Goal: Transaction & Acquisition: Purchase product/service

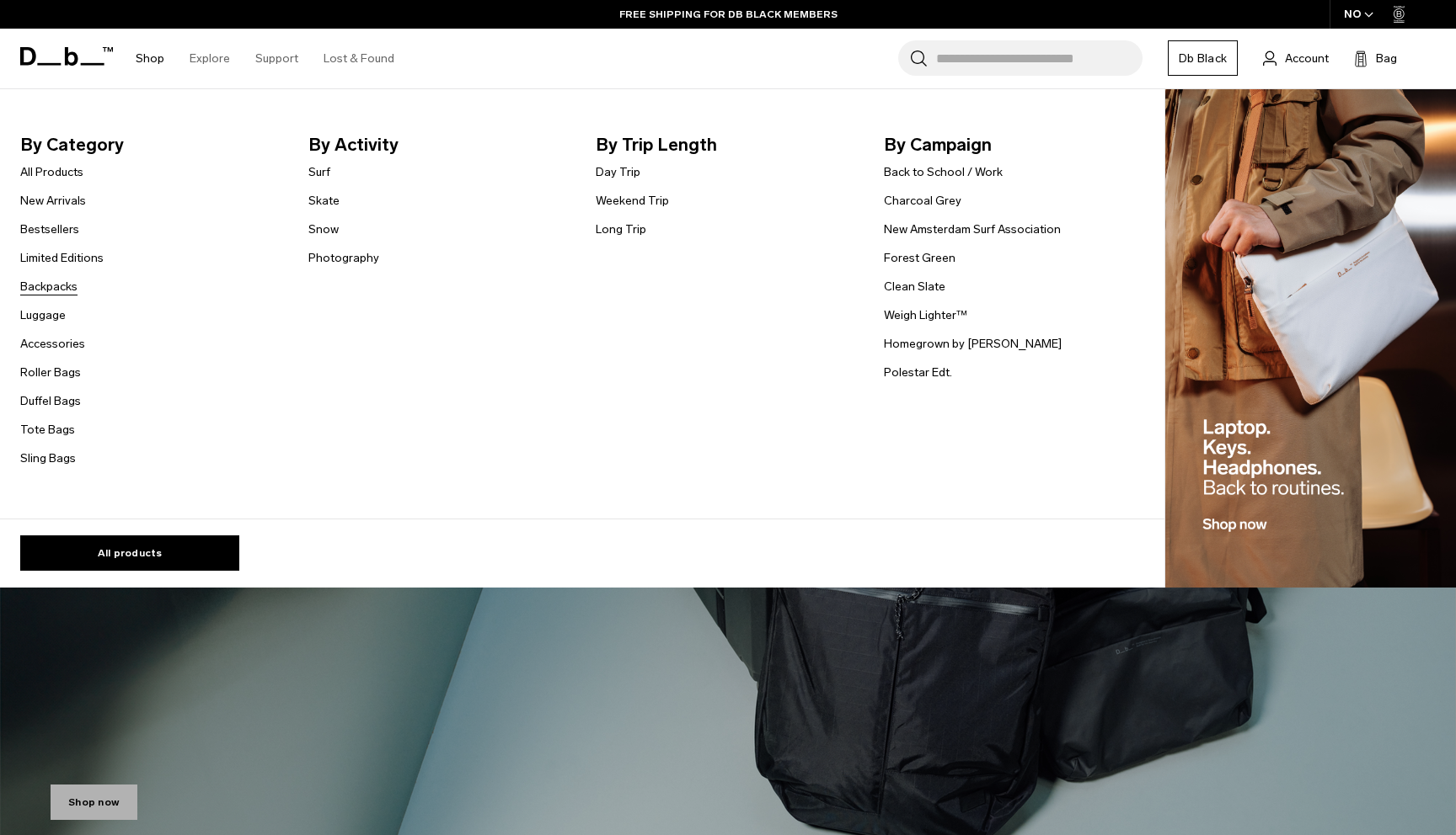
click at [49, 288] on link "Backpacks" at bounding box center [49, 287] width 57 height 18
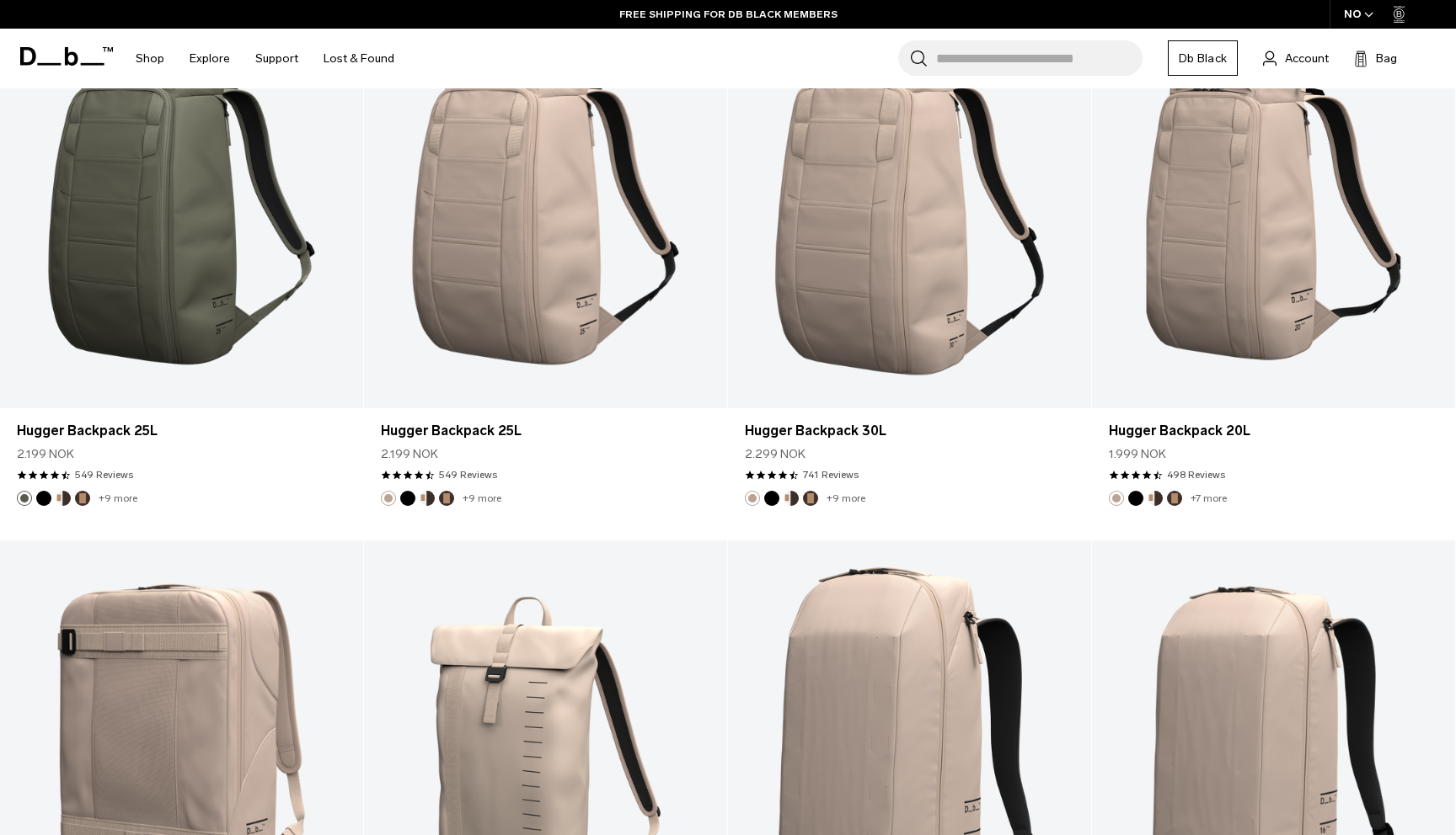
scroll to position [4691, 0]
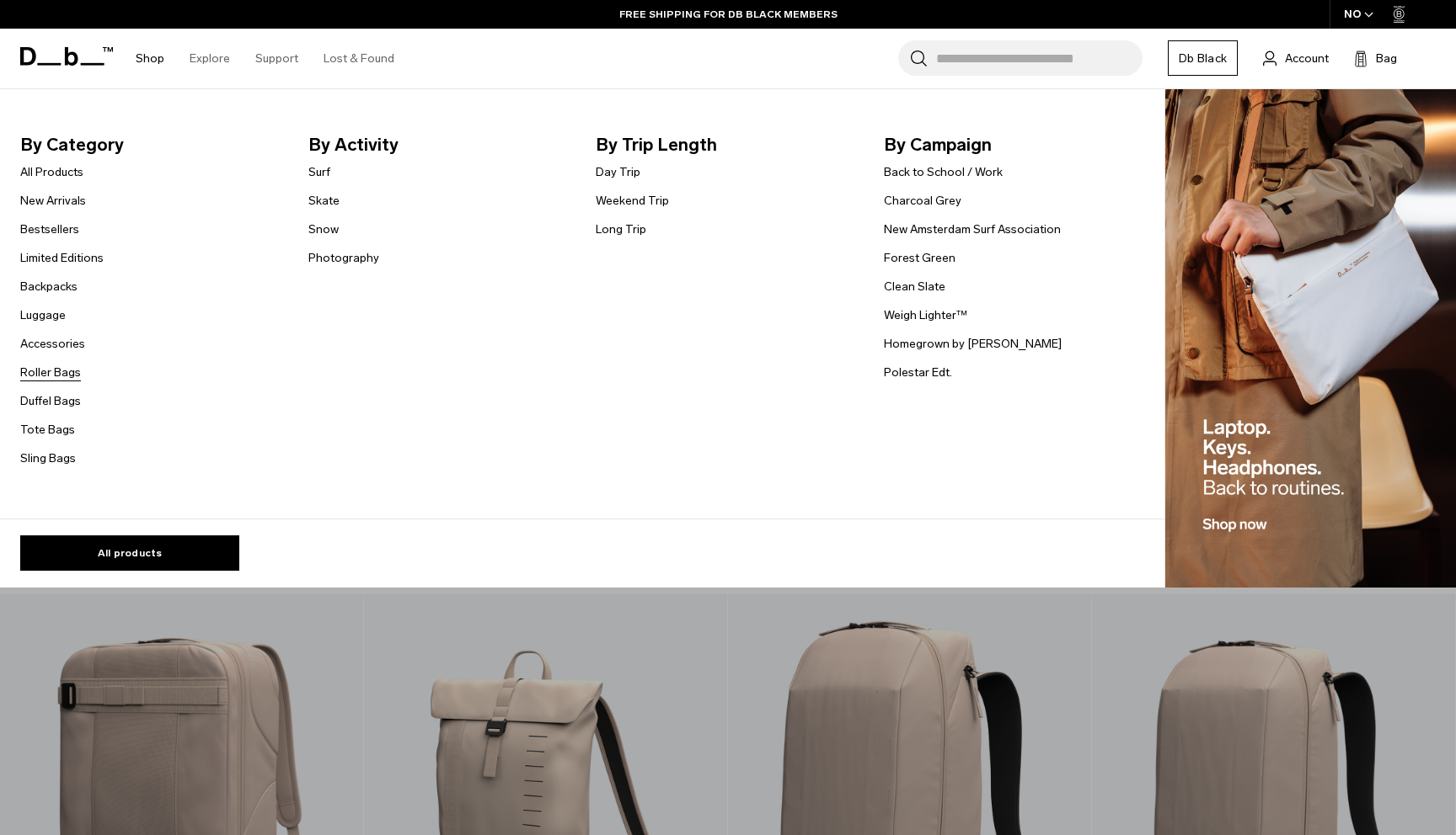
click at [45, 370] on link "Roller Bags" at bounding box center [51, 372] width 61 height 18
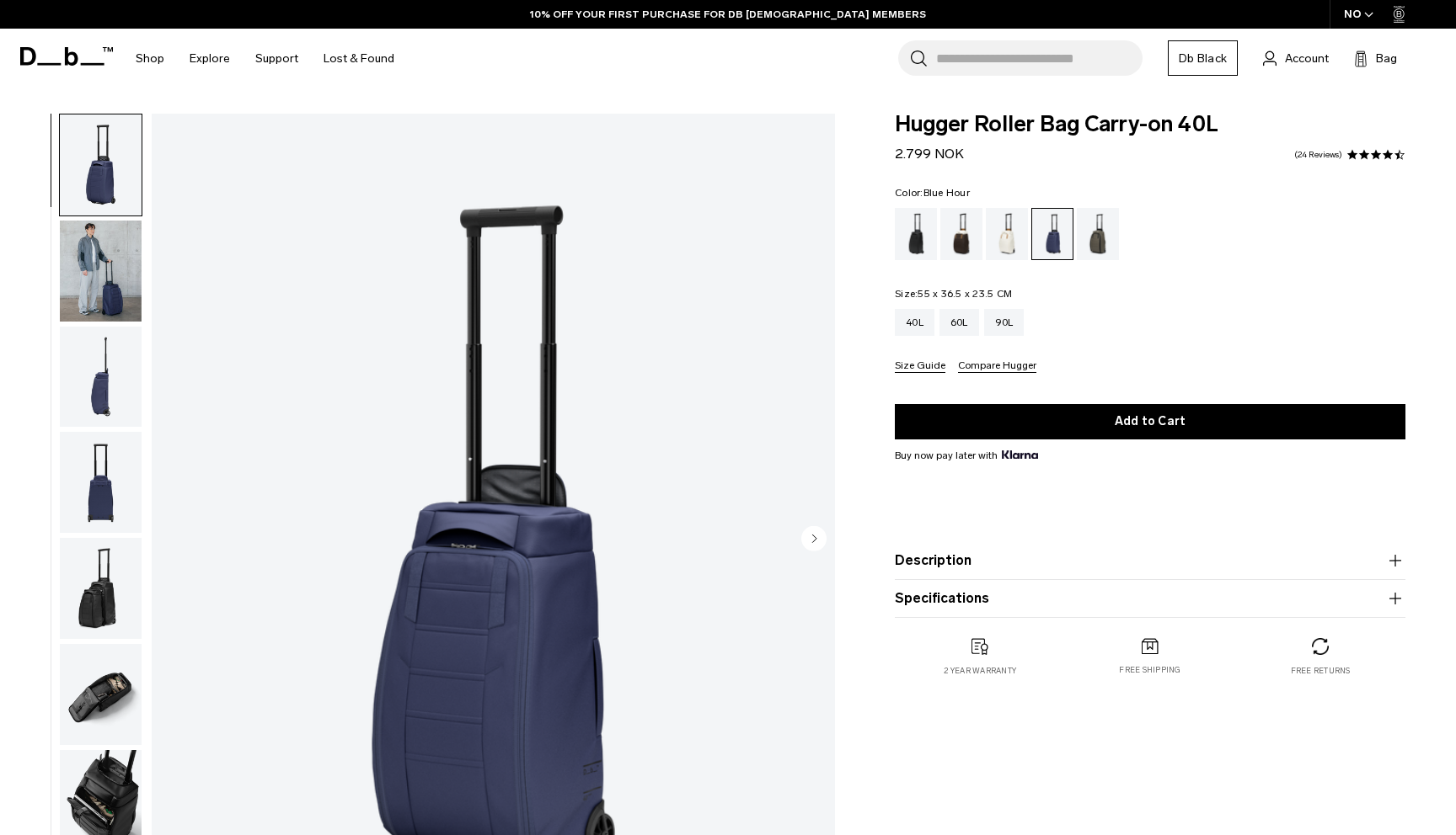
click at [103, 394] on img "button" at bounding box center [101, 378] width 82 height 101
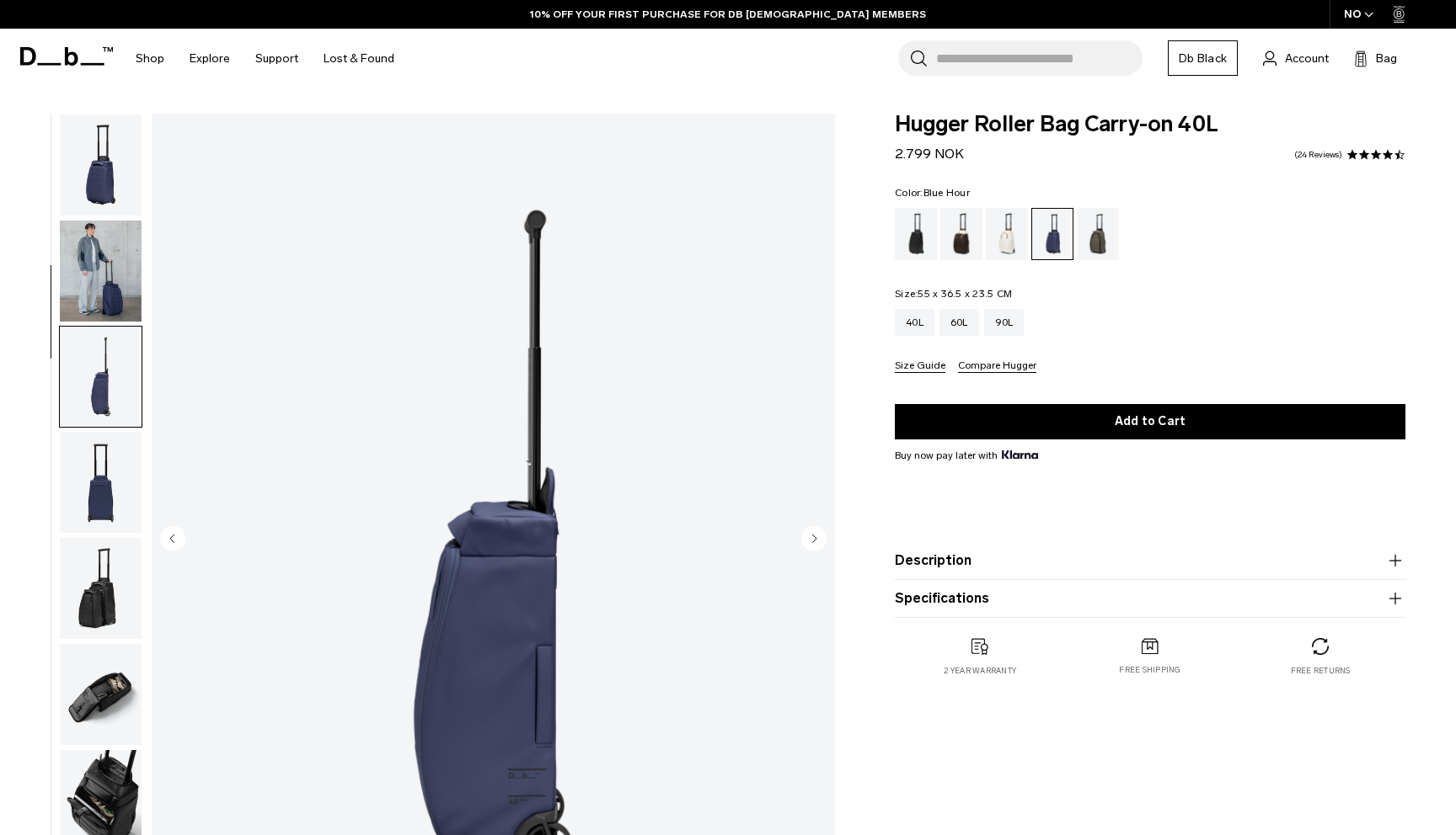
scroll to position [86, 0]
